Goal: Information Seeking & Learning: Learn about a topic

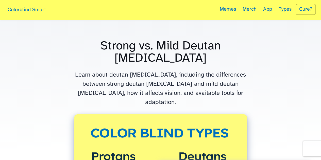
click at [168, 75] on p "Learn about deutan [MEDICAL_DATA], including the differences between strong deu…" at bounding box center [160, 89] width 173 height 37
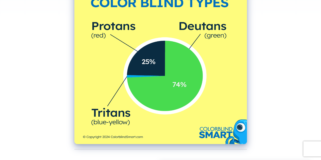
scroll to position [162, 0]
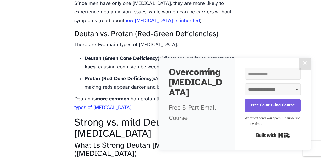
scroll to position [532, 0]
click at [308, 63] on button "✕" at bounding box center [305, 64] width 12 height 12
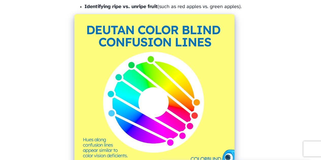
scroll to position [1136, 0]
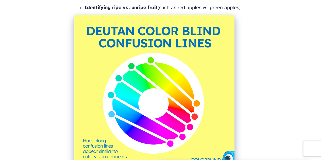
click at [165, 148] on img at bounding box center [154, 95] width 160 height 160
click at [156, 148] on img at bounding box center [154, 95] width 160 height 160
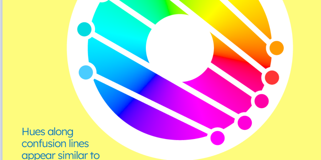
click at [176, 147] on img at bounding box center [154, 95] width 160 height 160
click at [140, 112] on img at bounding box center [154, 95] width 160 height 160
click at [142, 110] on img at bounding box center [154, 95] width 160 height 160
click at [147, 110] on img at bounding box center [154, 95] width 160 height 160
click at [149, 108] on img at bounding box center [154, 95] width 160 height 160
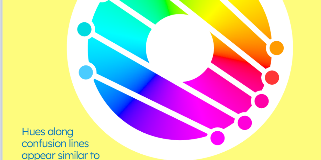
click at [140, 112] on img at bounding box center [154, 95] width 160 height 160
click at [138, 115] on img at bounding box center [154, 95] width 160 height 160
click at [135, 119] on img at bounding box center [154, 95] width 160 height 160
click at [134, 121] on img at bounding box center [154, 95] width 160 height 160
click at [132, 126] on img at bounding box center [154, 95] width 160 height 160
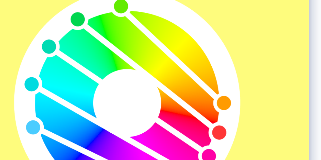
click at [188, 109] on img at bounding box center [154, 95] width 160 height 160
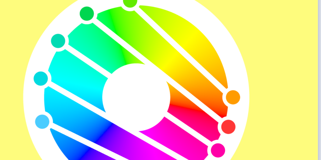
click at [177, 121] on img at bounding box center [154, 95] width 160 height 160
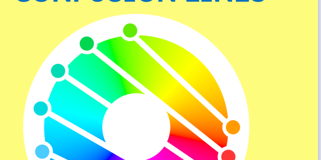
click at [192, 69] on img at bounding box center [154, 95] width 160 height 160
click at [195, 75] on img at bounding box center [154, 95] width 160 height 160
click at [197, 73] on img at bounding box center [154, 95] width 160 height 160
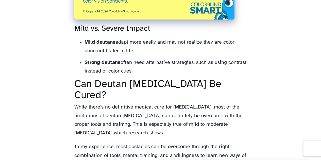
scroll to position [1260, 0]
